Goal: Task Accomplishment & Management: Manage account settings

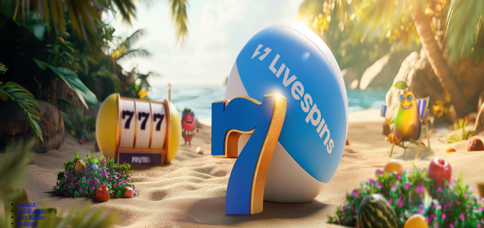
click at [49, 28] on span "Kirjaudu" at bounding box center [48, 25] width 17 height 5
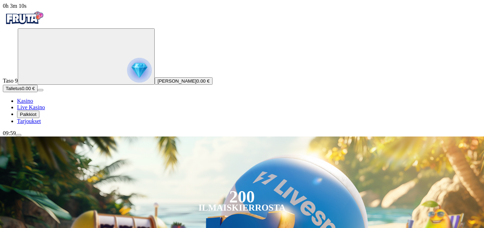
click at [37, 117] on span "Palkkiot" at bounding box center [28, 114] width 17 height 5
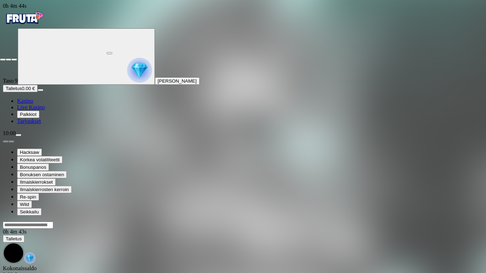
click at [3, 60] on span "close icon" at bounding box center [3, 60] width 0 height 0
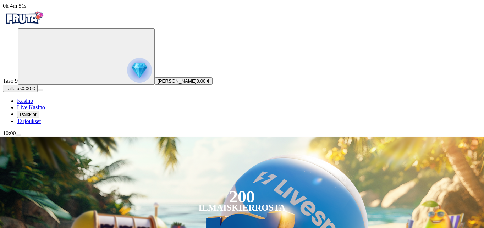
click at [37, 117] on span "Palkkiot" at bounding box center [28, 114] width 17 height 5
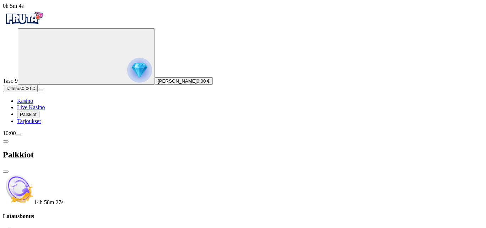
click at [18, 135] on span "menu icon" at bounding box center [18, 135] width 0 height 0
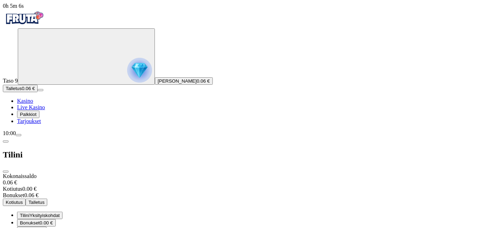
scroll to position [39, 0]
